Goal: Task Accomplishment & Management: Complete application form

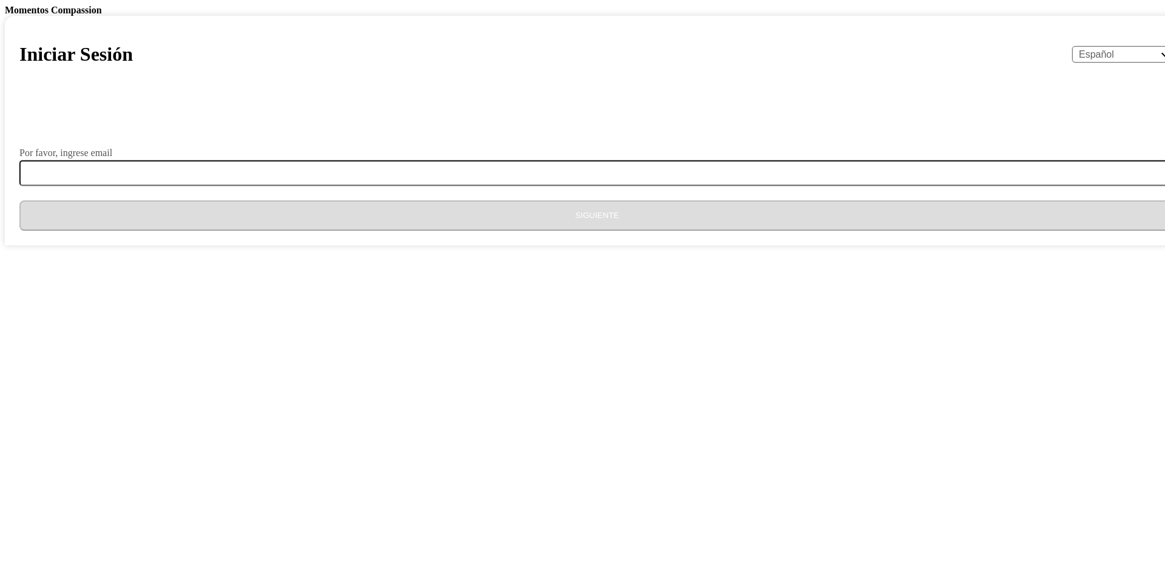
select select "es"
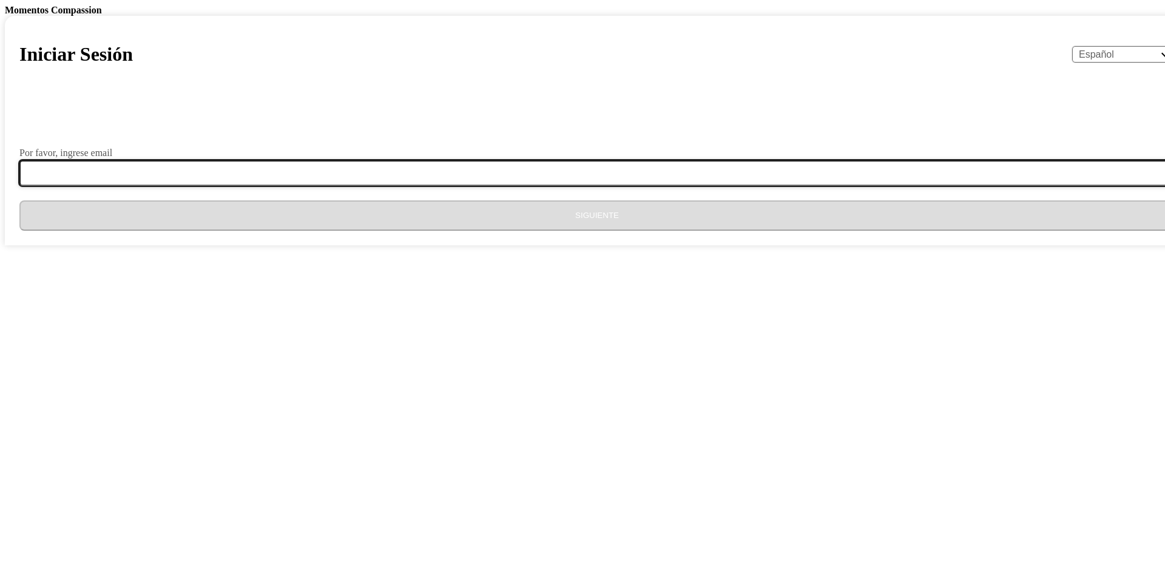
click at [531, 186] on input "Por favor, ingrese email" at bounding box center [604, 172] width 1170 height 25
click at [543, 186] on input "Por favor, ingrese email" at bounding box center [604, 172] width 1170 height 25
click at [580, 186] on input "ho" at bounding box center [604, 172] width 1170 height 25
type input "[EMAIL_ADDRESS][DOMAIN_NAME]"
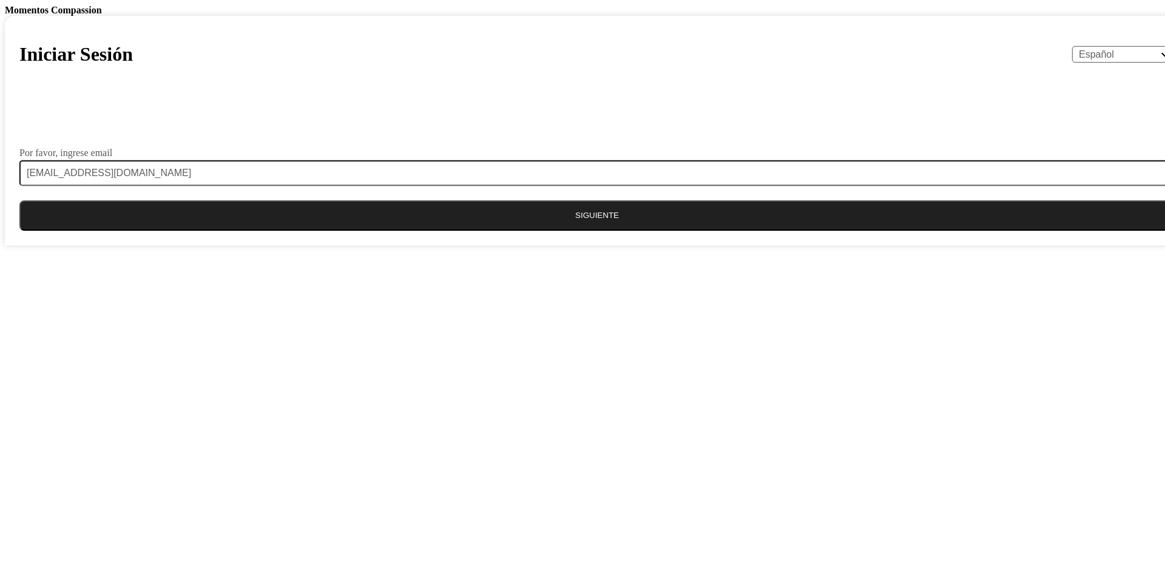
click at [543, 231] on button "Siguiente" at bounding box center [596, 215] width 1155 height 30
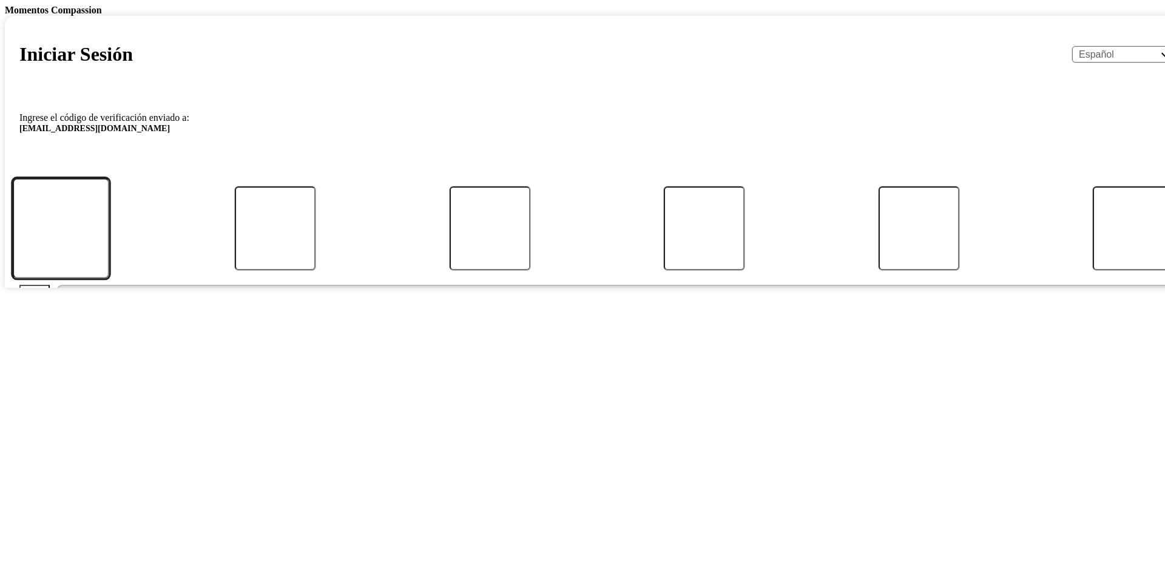
click at [109, 278] on input "Código" at bounding box center [60, 228] width 97 height 100
type input "7"
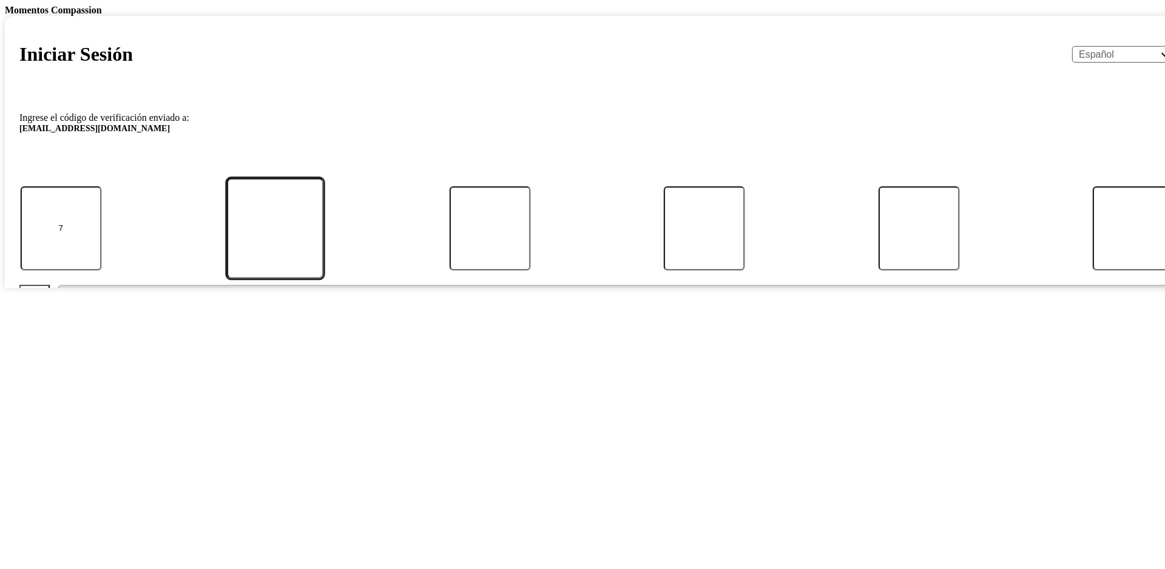
type input "4"
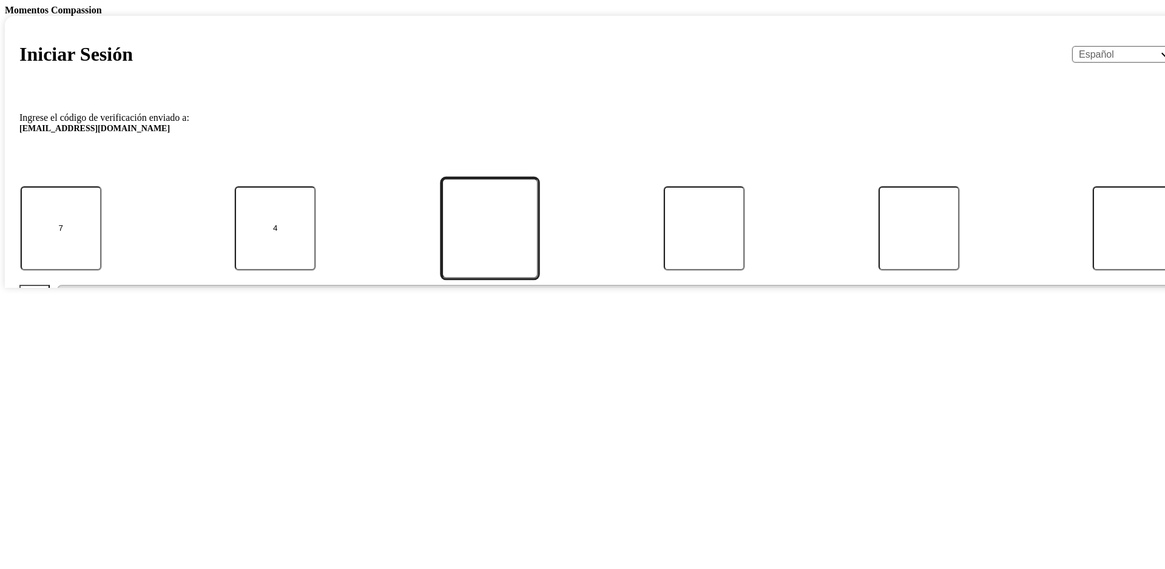
type input "8"
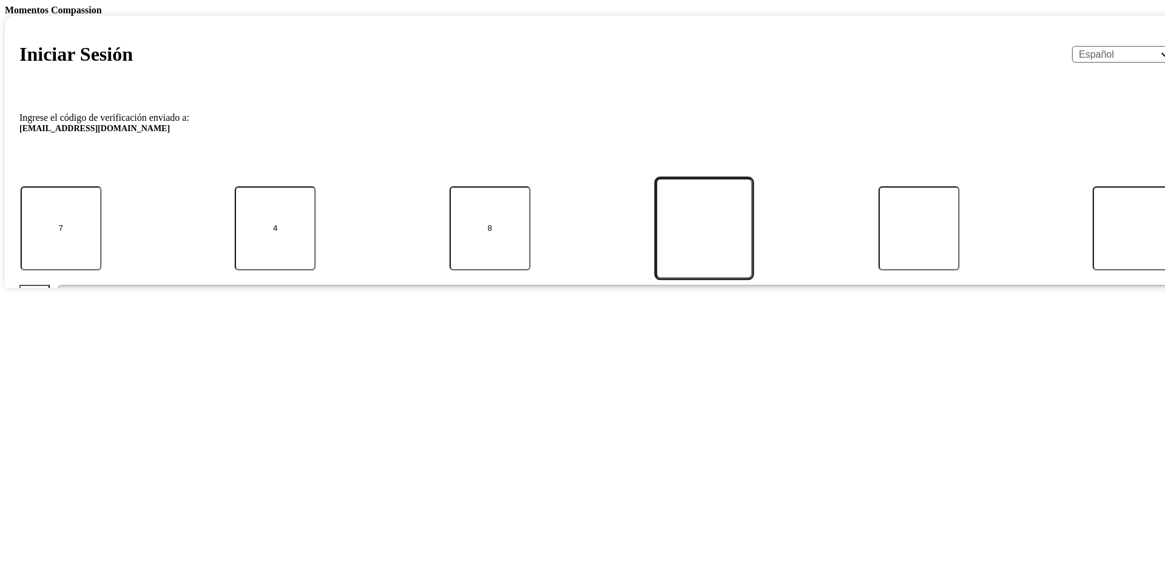
type input "7"
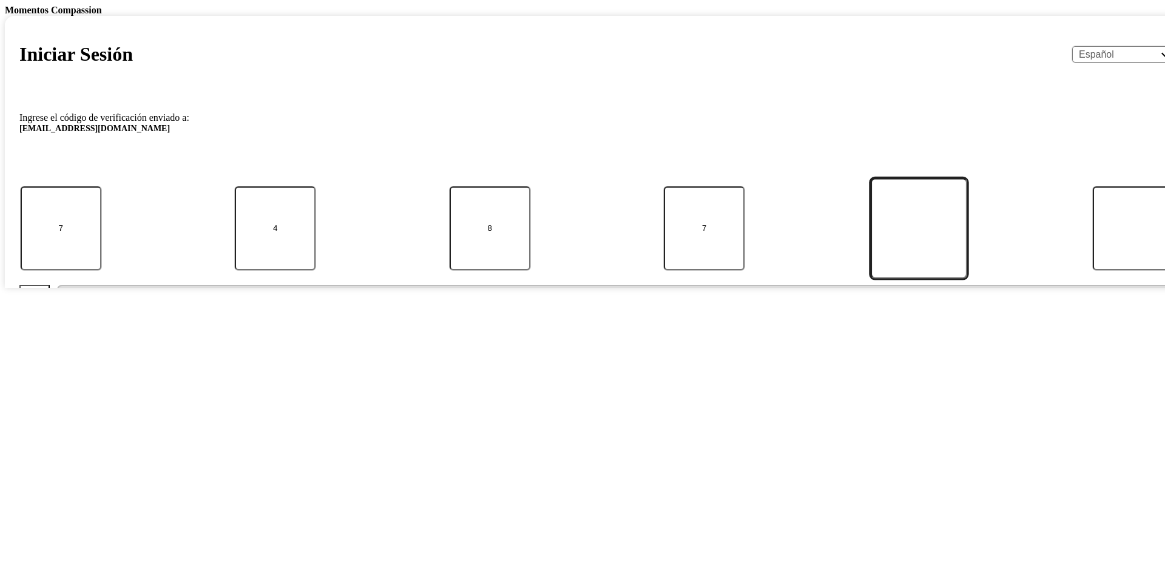
type input "1"
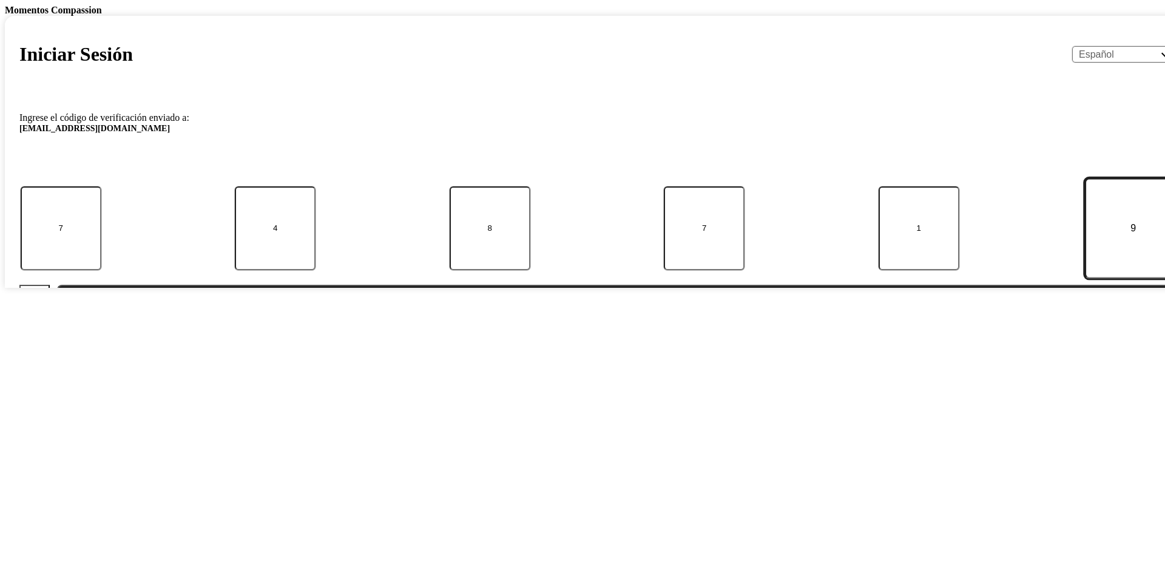
type input "9"
click at [638, 315] on button "Enviar" at bounding box center [616, 300] width 1118 height 30
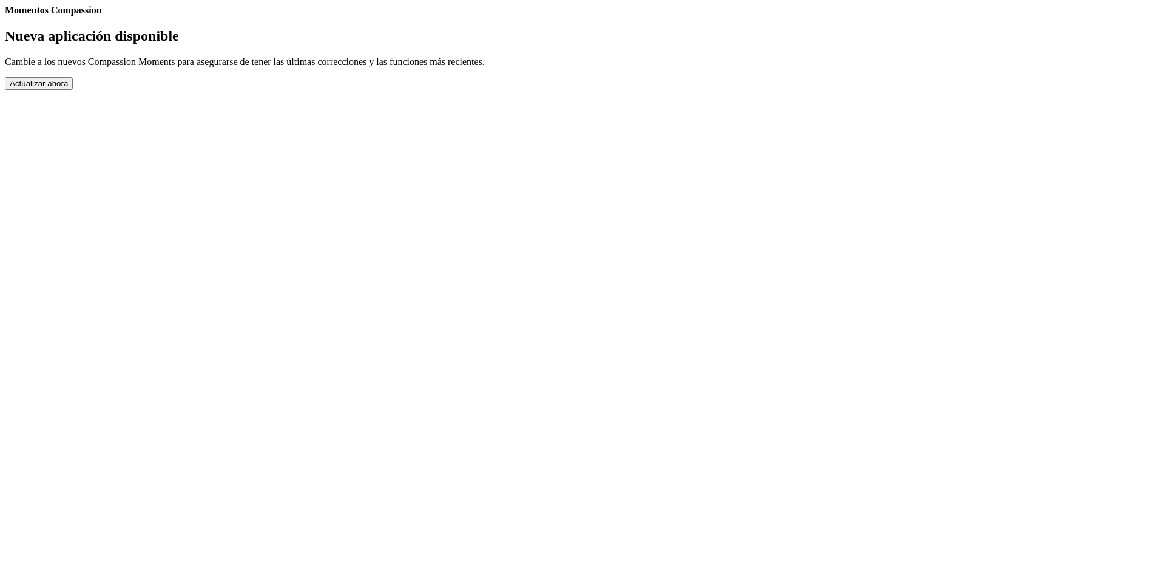
click at [73, 90] on button "Actualizar ahora" at bounding box center [39, 83] width 68 height 13
